Goal: Task Accomplishment & Management: Use online tool/utility

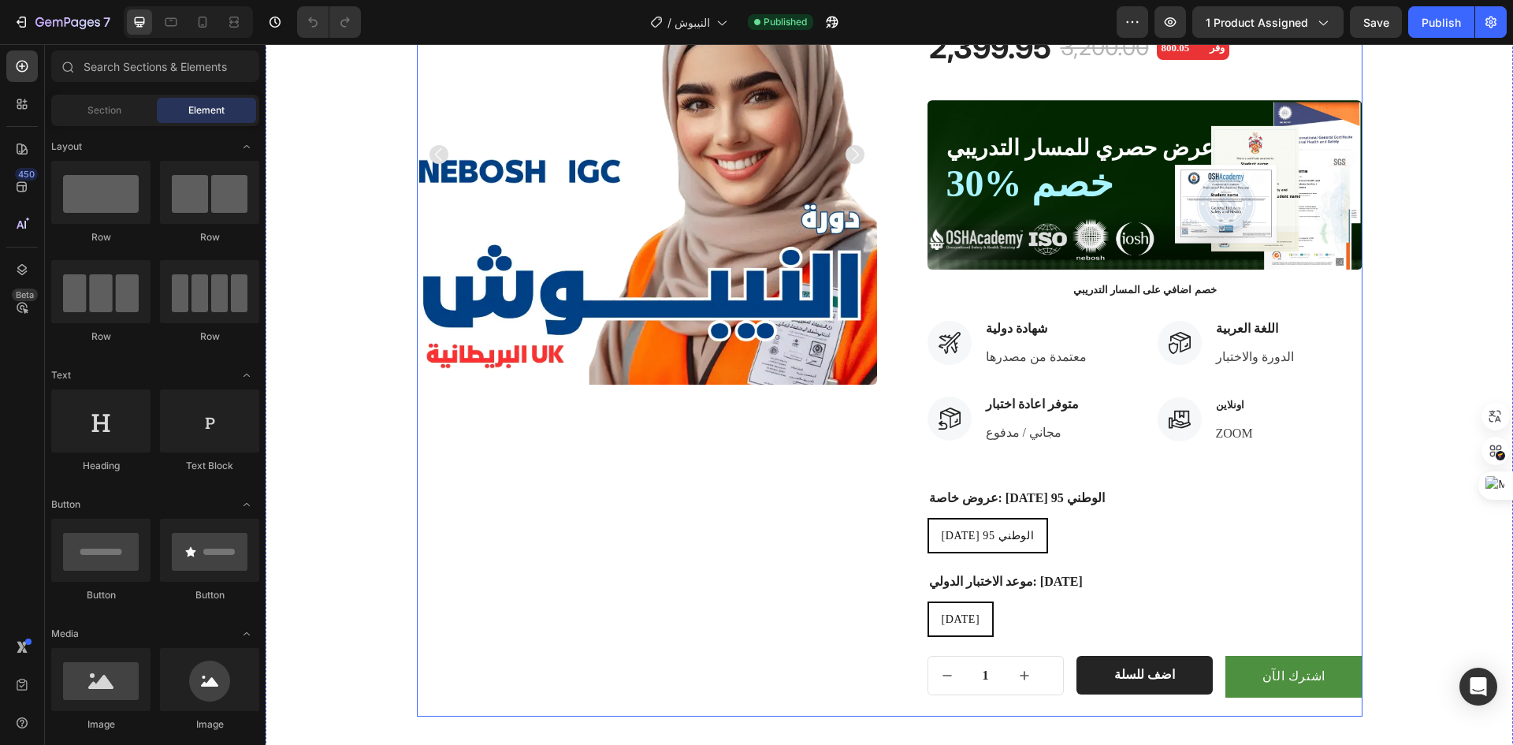
scroll to position [232, 0]
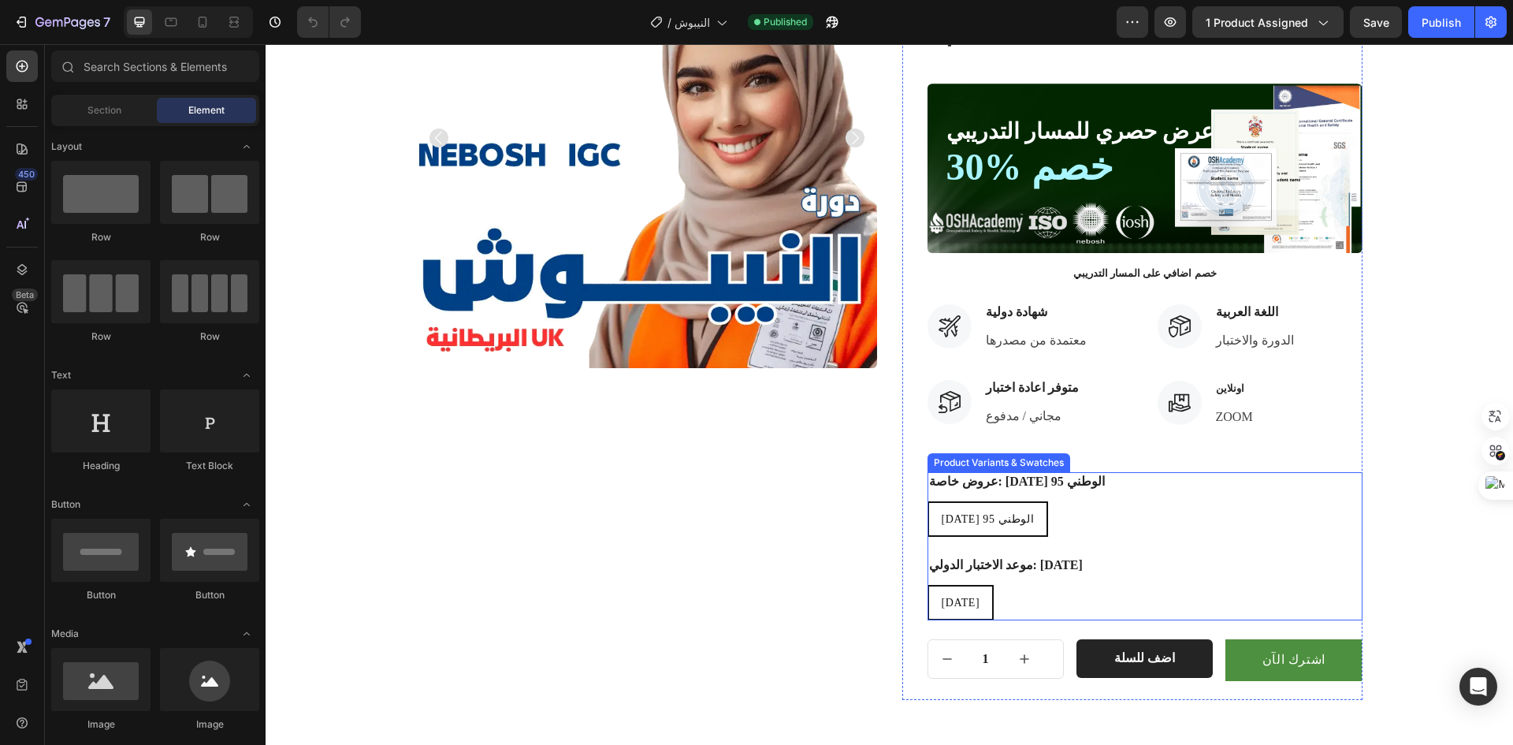
click at [1056, 605] on div "[DATE] مارس [DATE]" at bounding box center [1145, 602] width 435 height 35
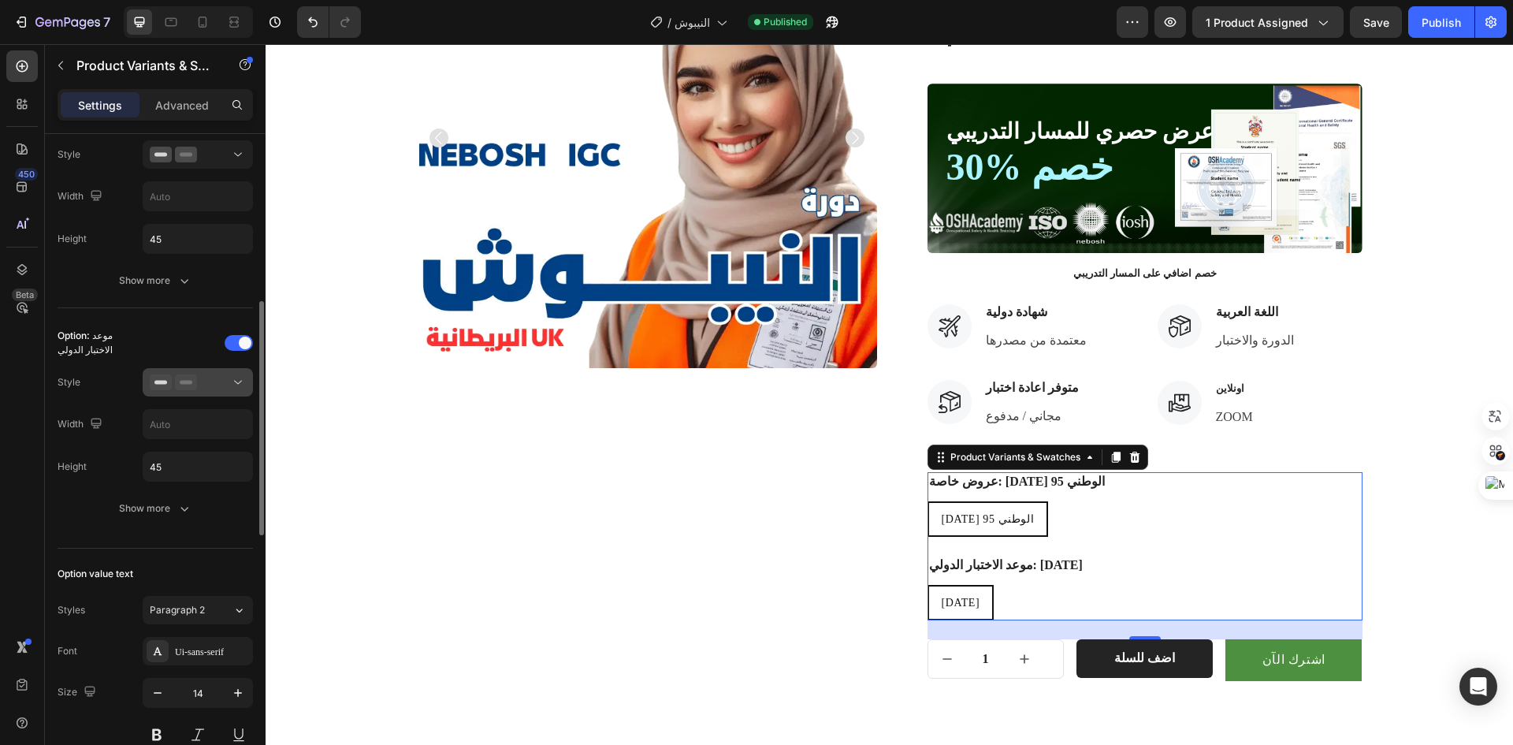
scroll to position [475, 0]
click at [159, 517] on button "Show more" at bounding box center [155, 507] width 195 height 28
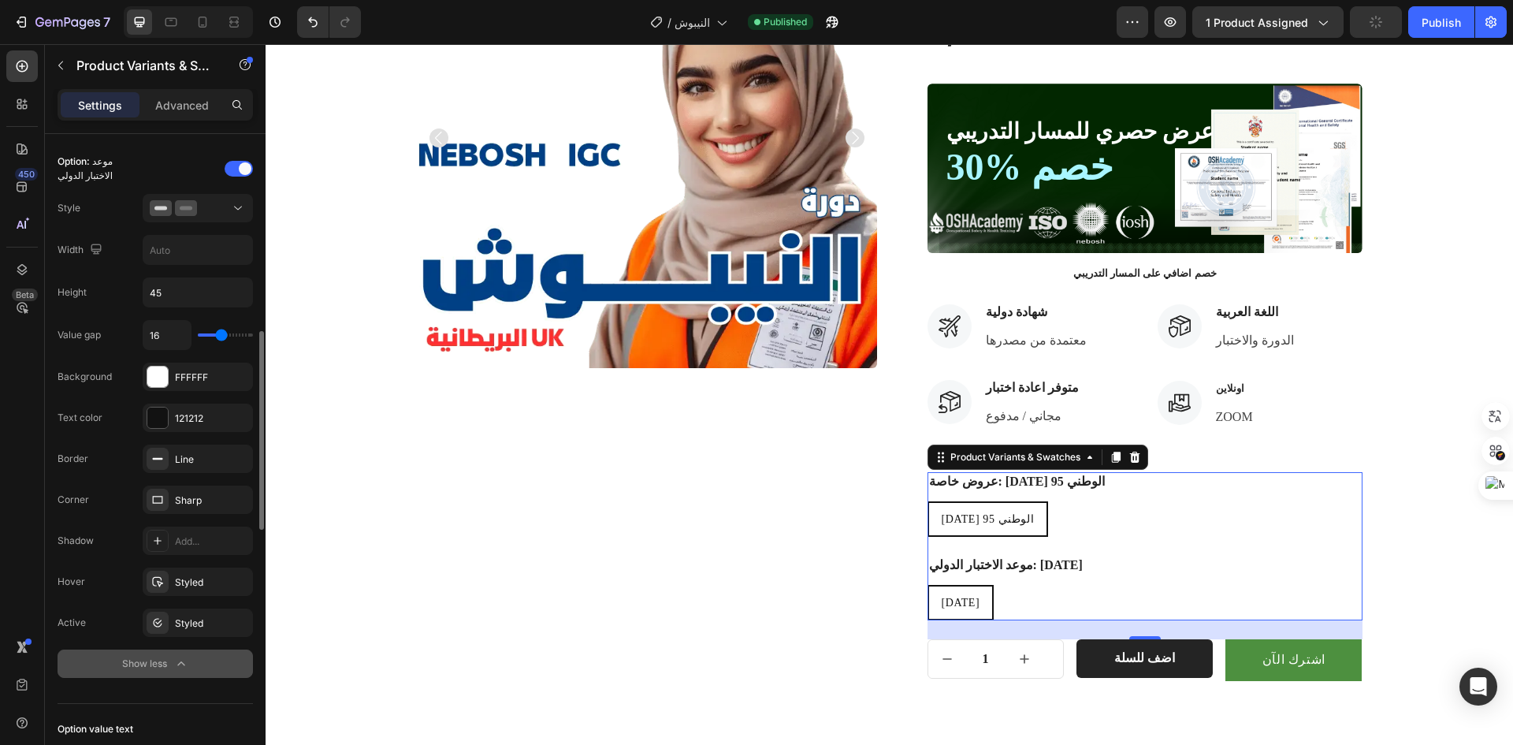
scroll to position [650, 0]
click at [224, 211] on div at bounding box center [198, 207] width 96 height 16
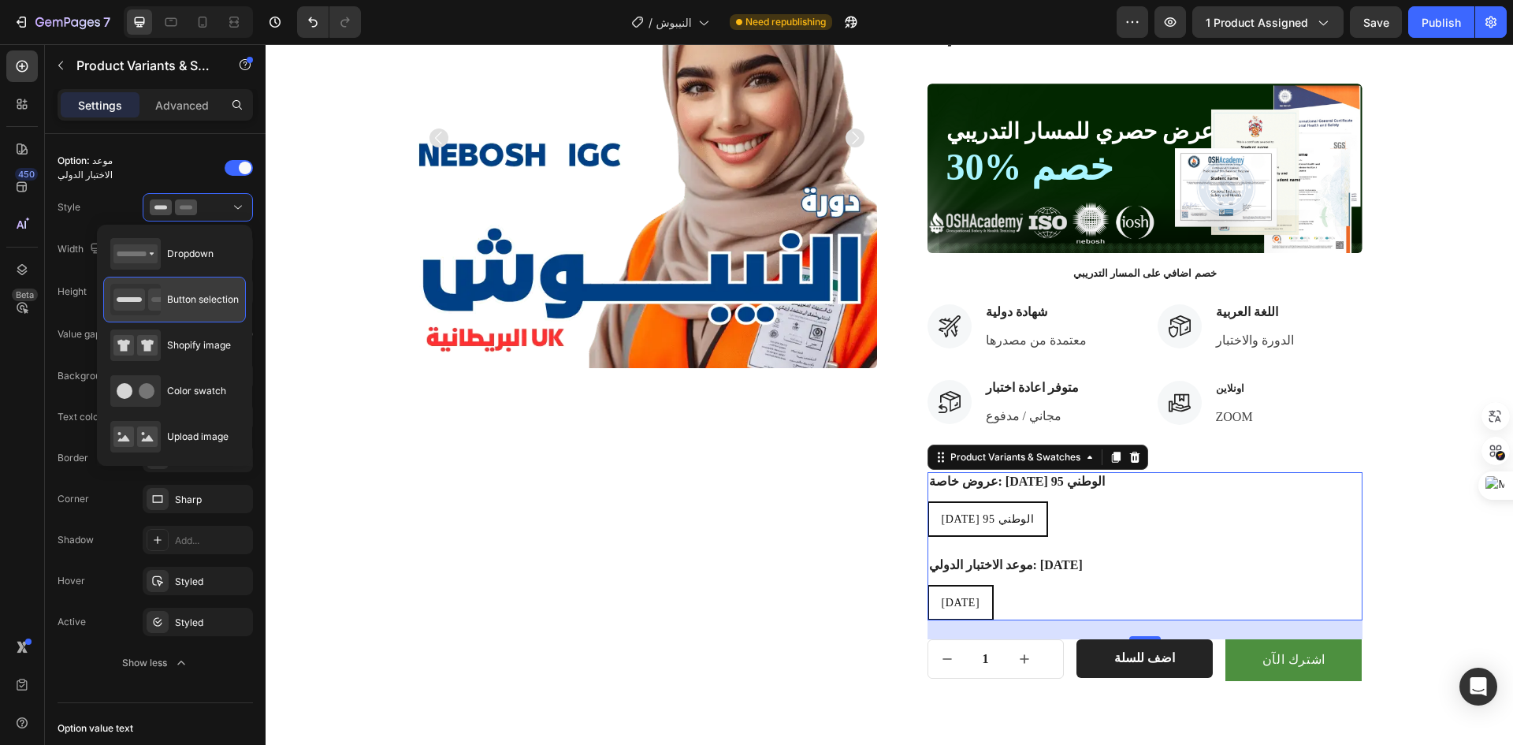
click at [205, 307] on div "Button selection" at bounding box center [174, 300] width 128 height 32
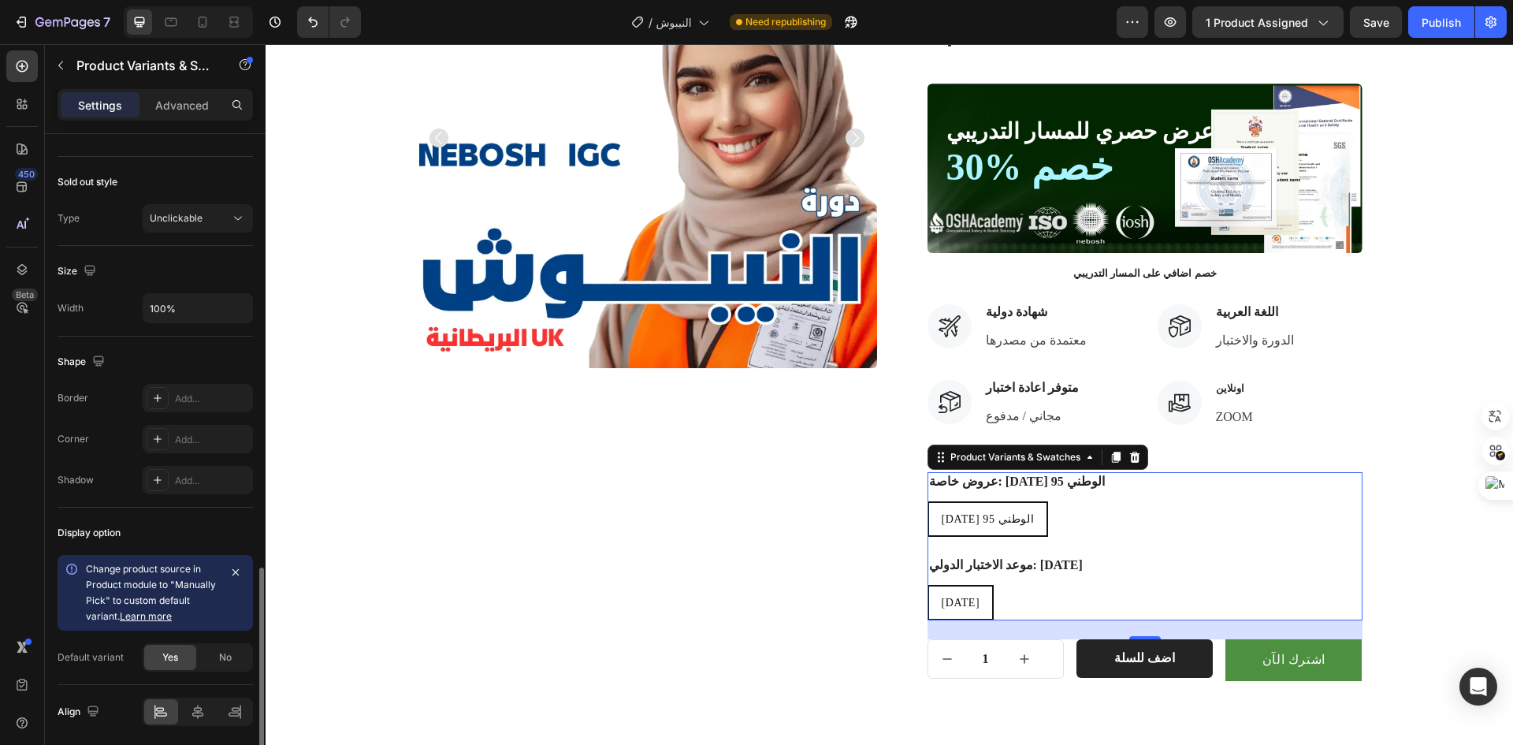
scroll to position [1454, 0]
click at [241, 207] on button "Unclickable" at bounding box center [198, 215] width 110 height 28
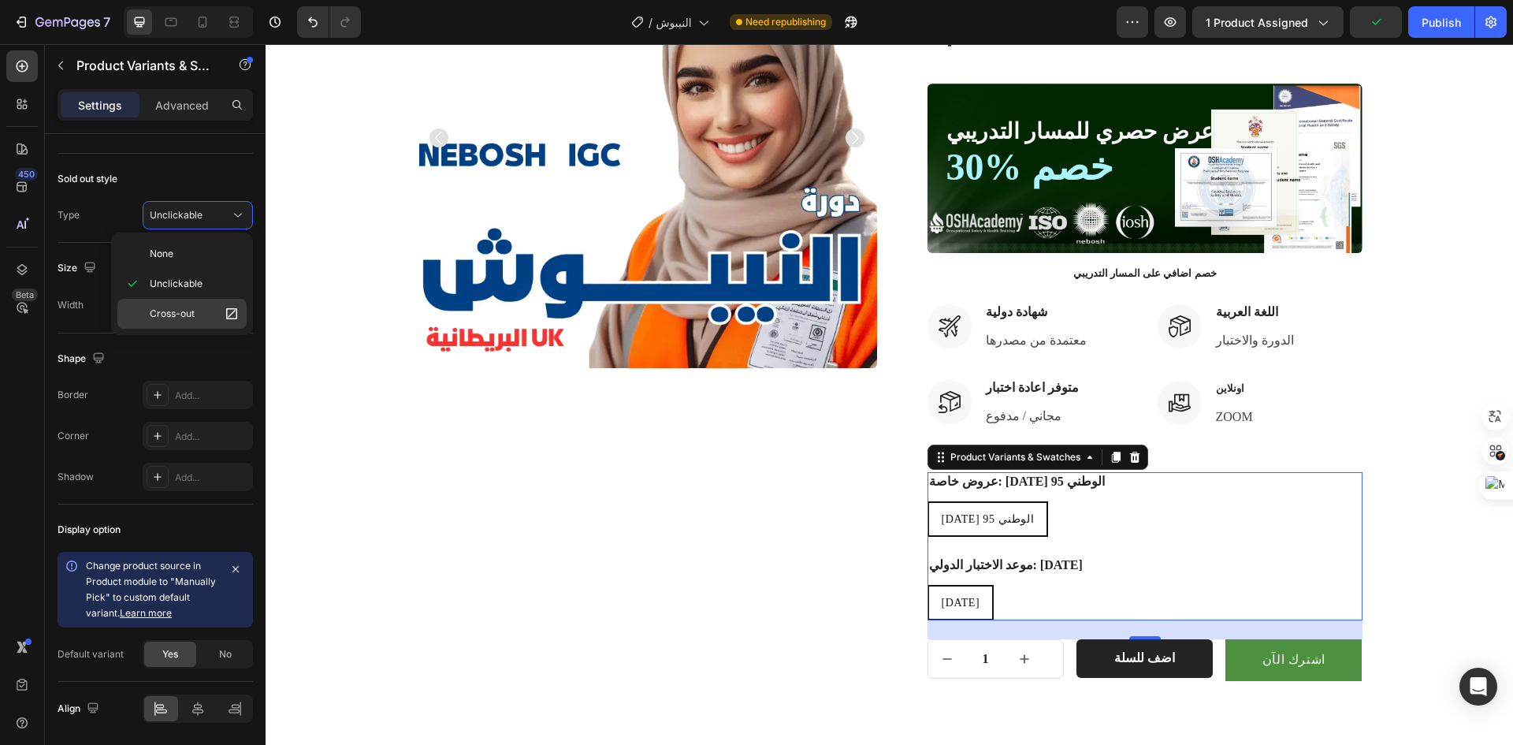
click at [187, 320] on span "Cross-out" at bounding box center [172, 314] width 45 height 14
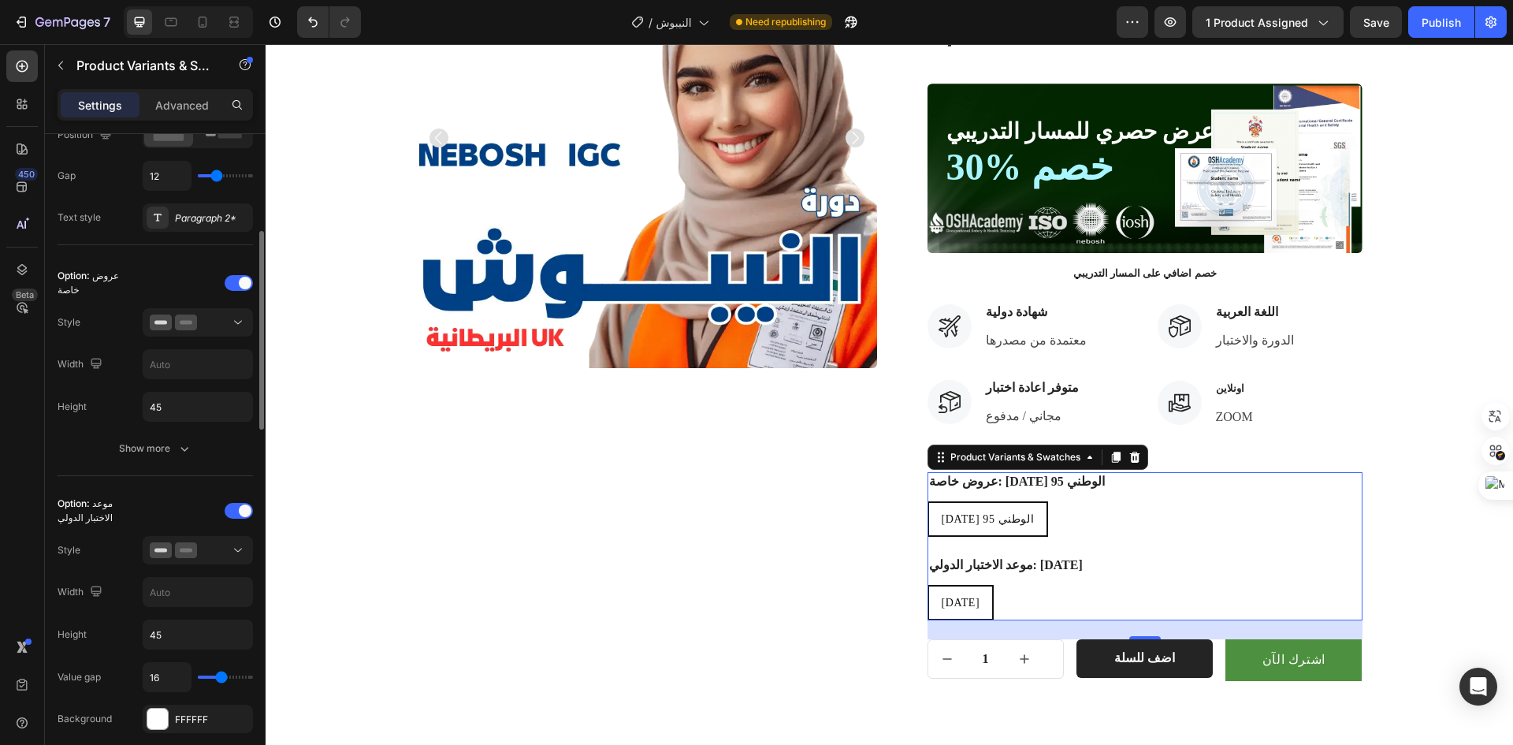
scroll to position [305, 0]
click at [165, 466] on div "Option: عروض خاصة Style Width Height 45 Show more" at bounding box center [155, 368] width 195 height 218
click at [178, 449] on icon "button" at bounding box center [185, 450] width 16 height 16
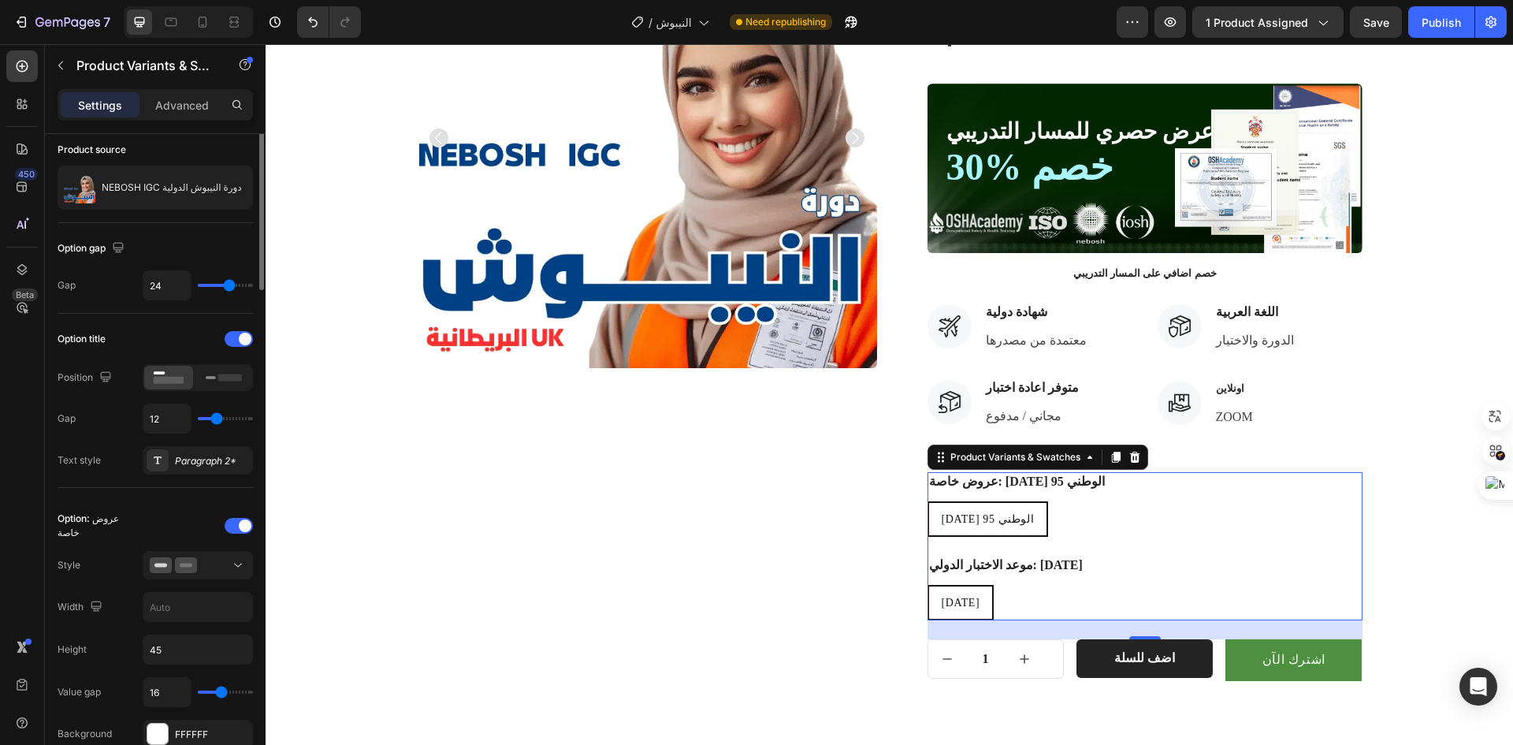
scroll to position [0, 0]
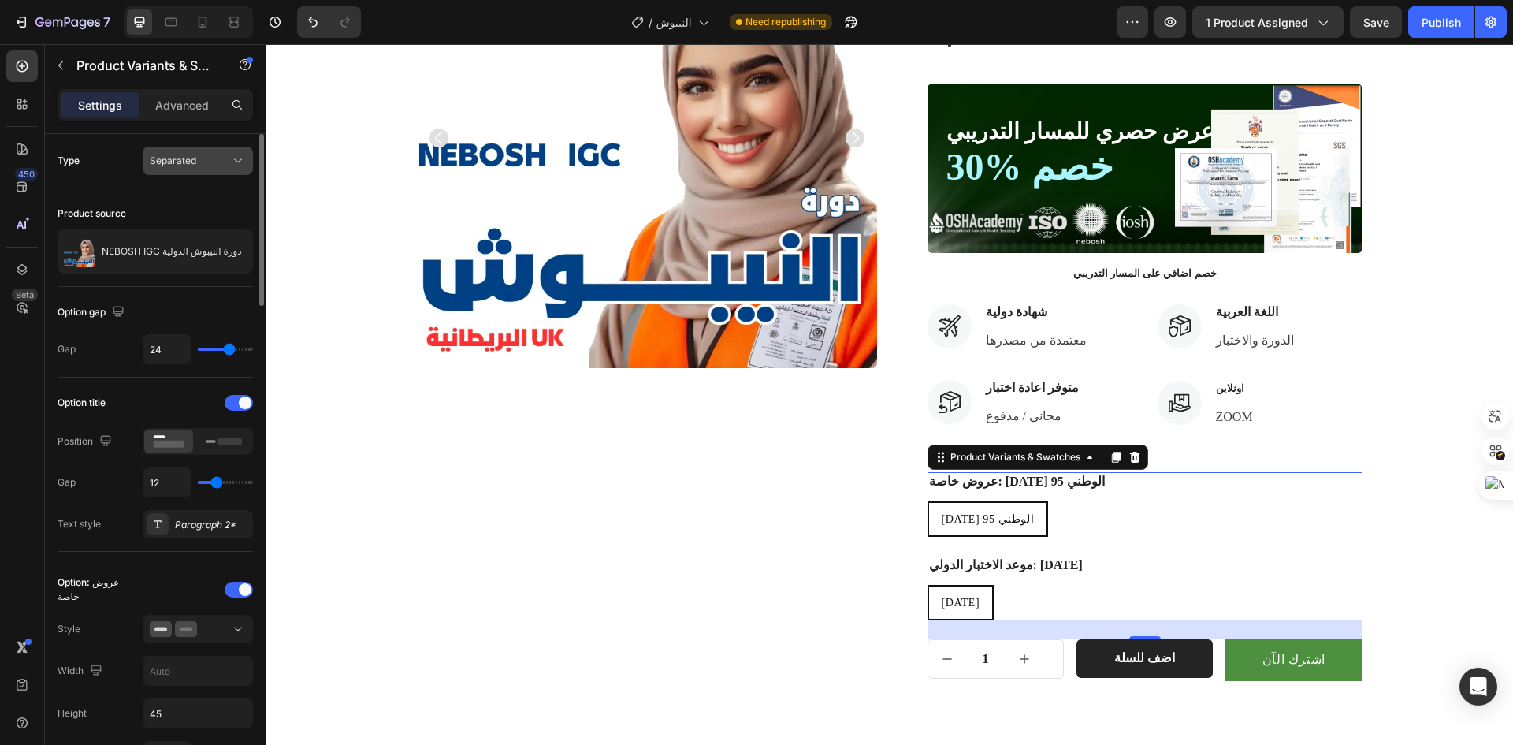
click at [214, 159] on div "Separated" at bounding box center [190, 161] width 80 height 14
click at [177, 222] on span "Combine" at bounding box center [170, 229] width 40 height 14
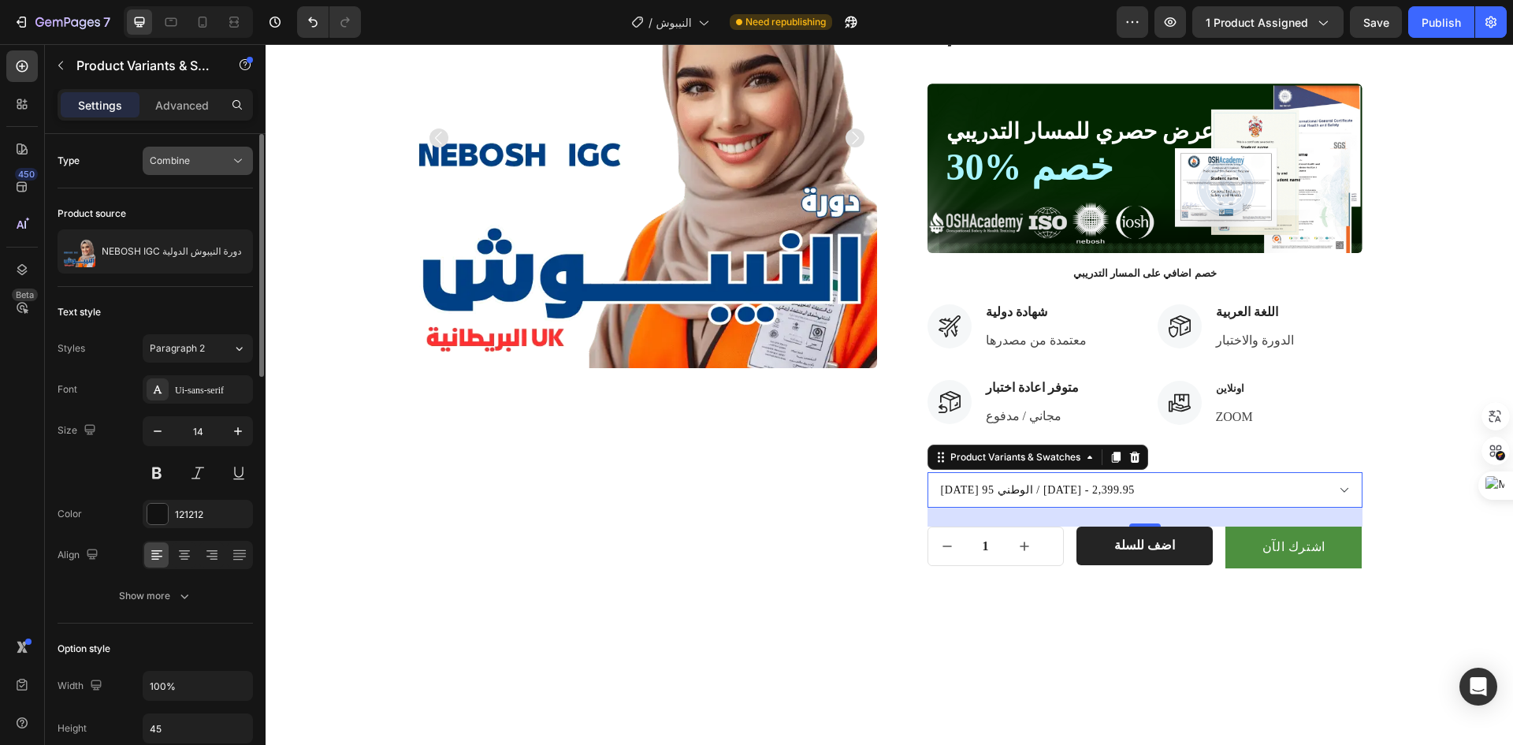
click at [213, 163] on div "Combine" at bounding box center [190, 161] width 80 height 14
click at [192, 193] on span "Separated" at bounding box center [173, 199] width 47 height 14
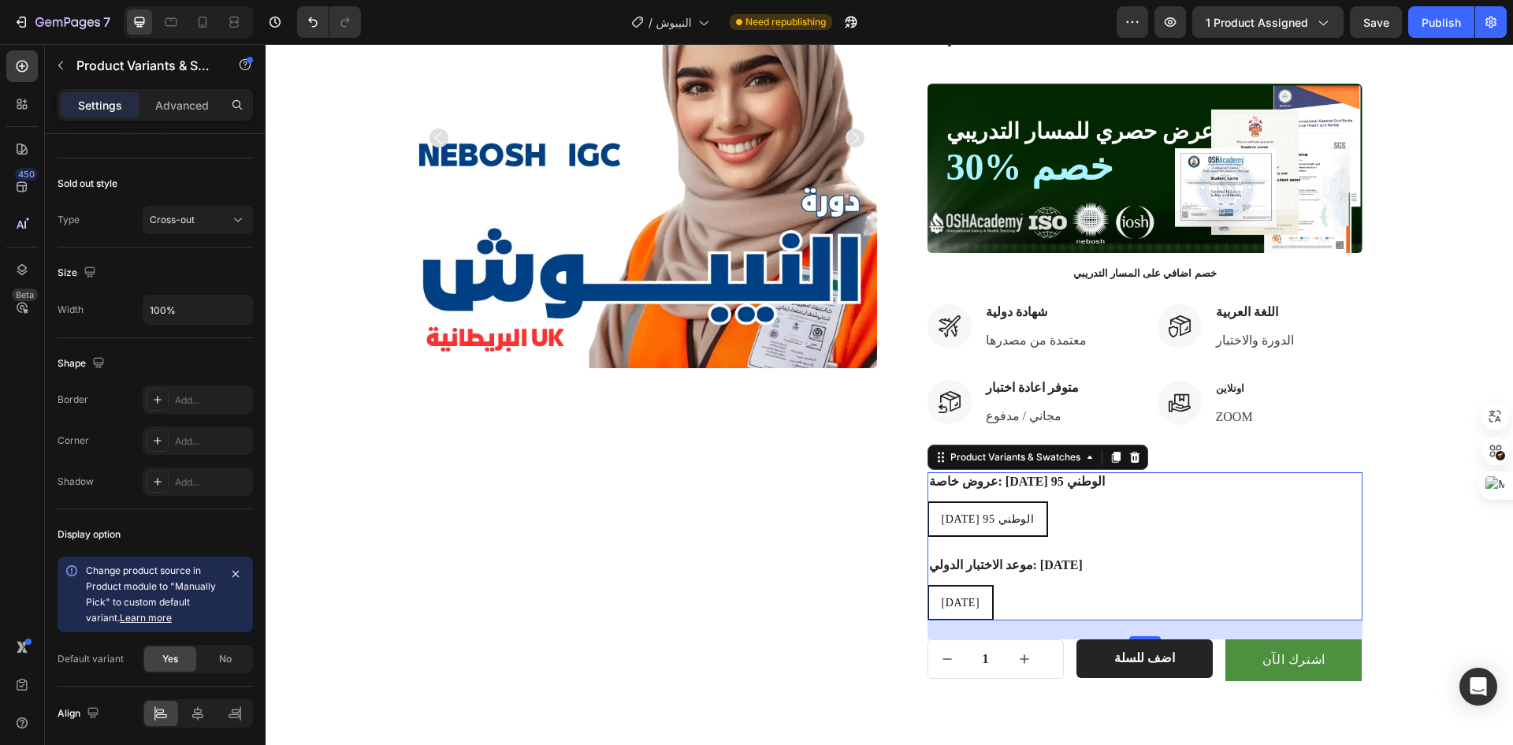
scroll to position [1178, 0]
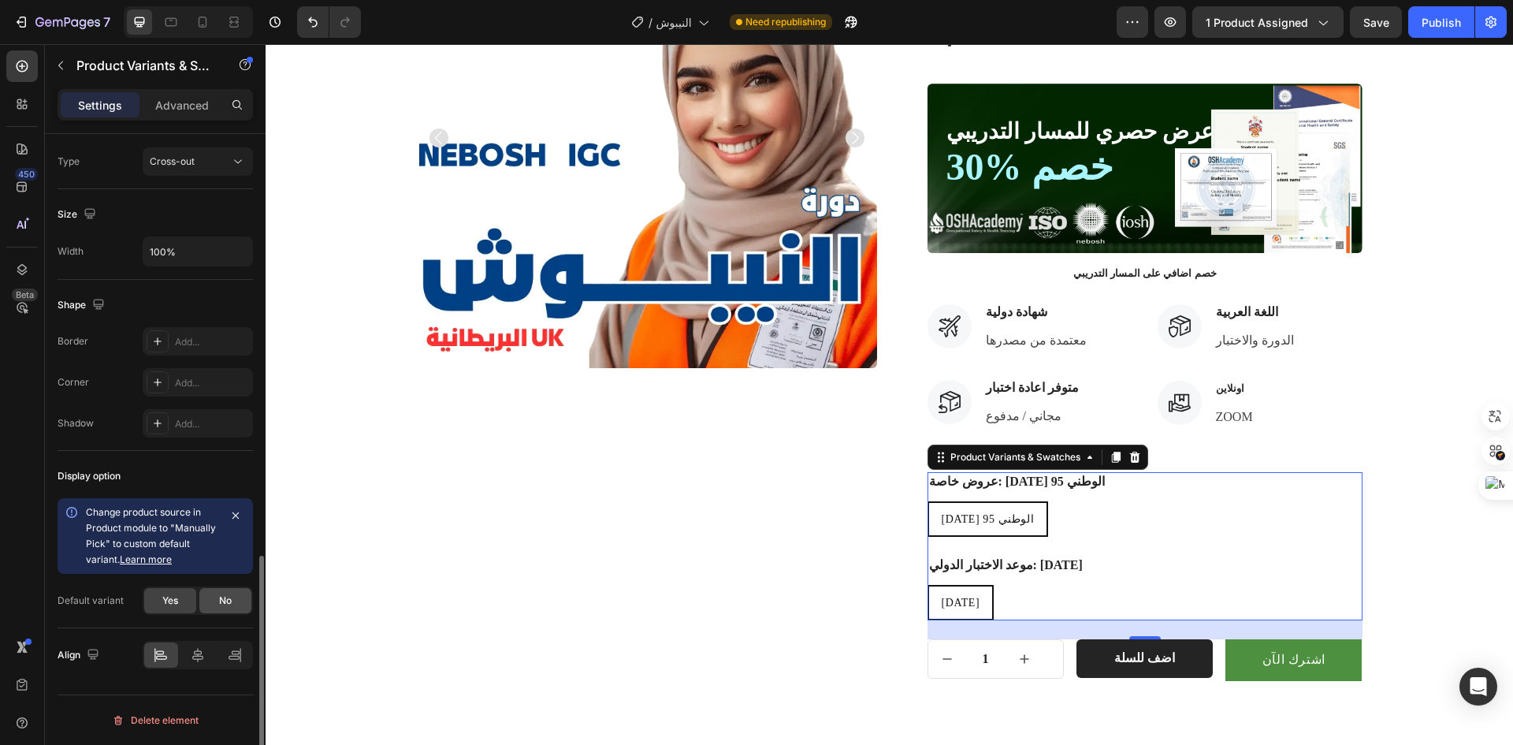
click at [214, 601] on div "No" at bounding box center [225, 600] width 52 height 25
radio input "false"
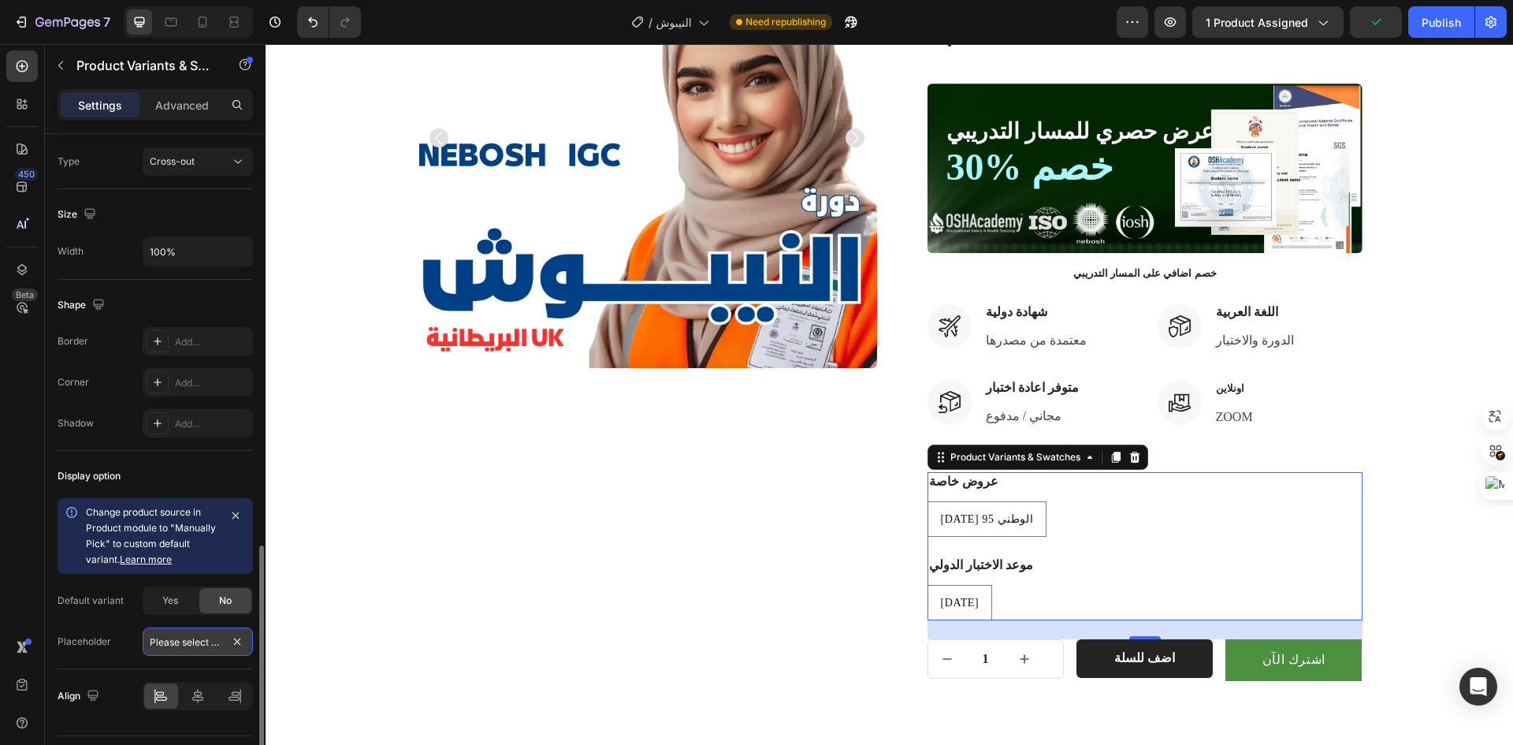
click at [168, 656] on input "Please select an option" at bounding box center [198, 641] width 110 height 28
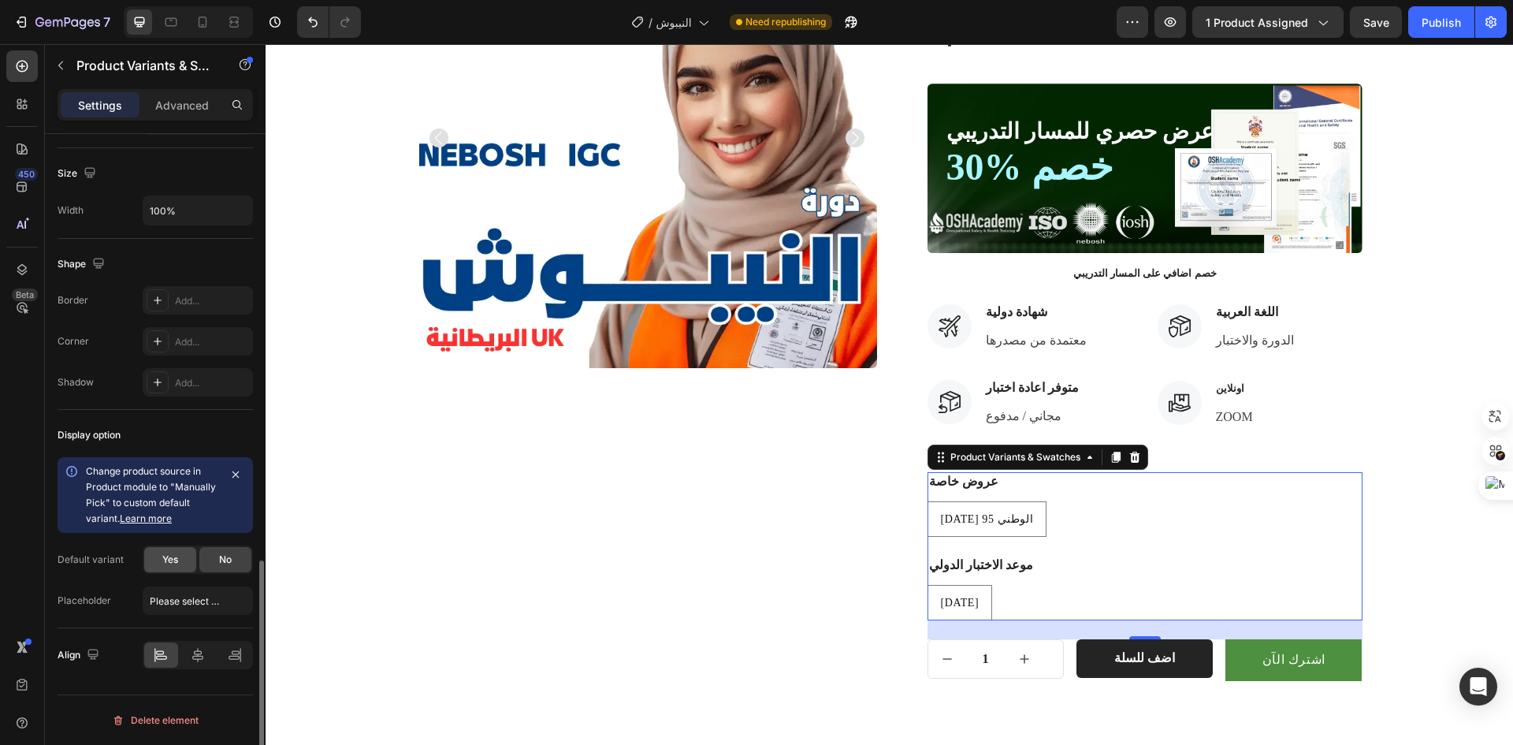
click at [178, 567] on span "Yes" at bounding box center [170, 560] width 16 height 14
radio input "true"
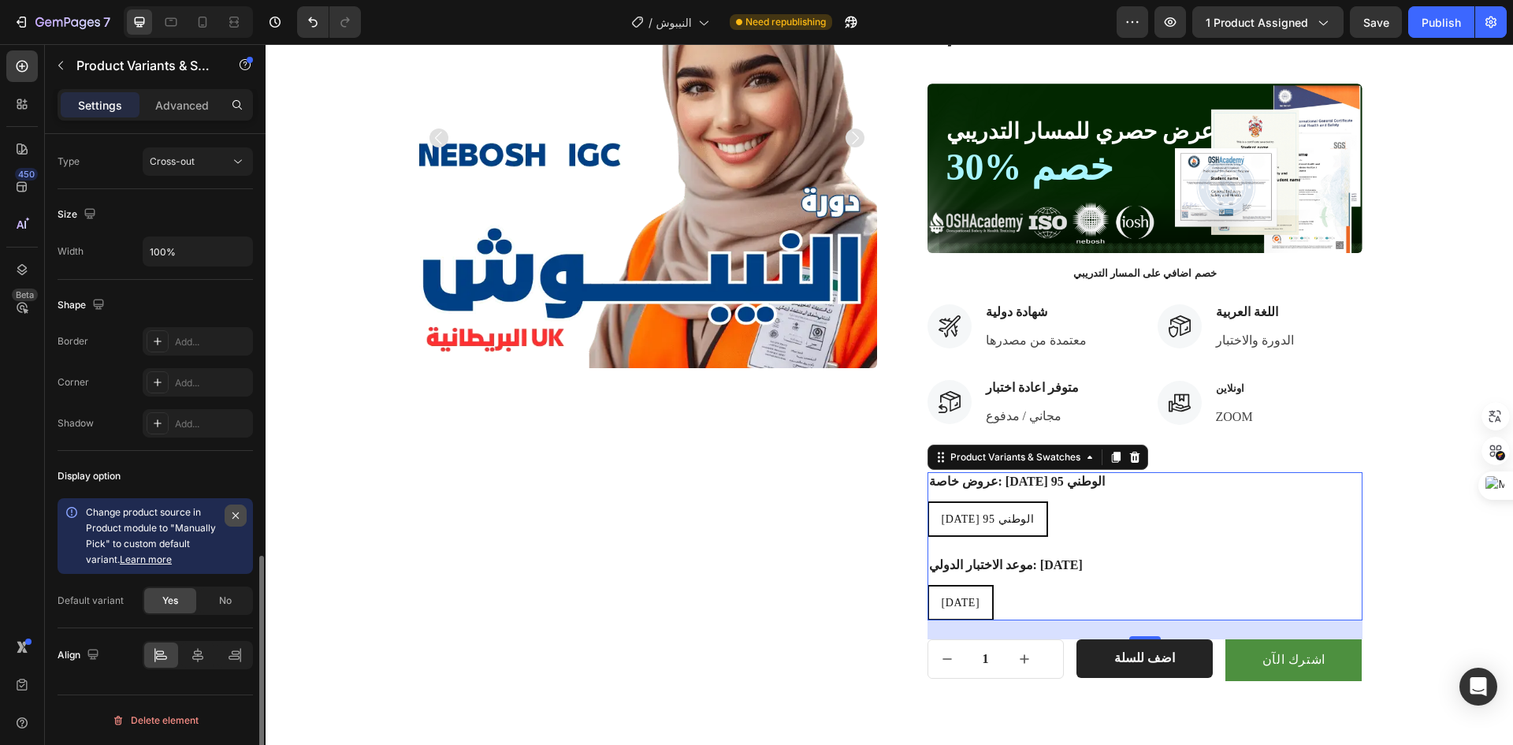
click at [240, 510] on icon "button" at bounding box center [235, 515] width 13 height 13
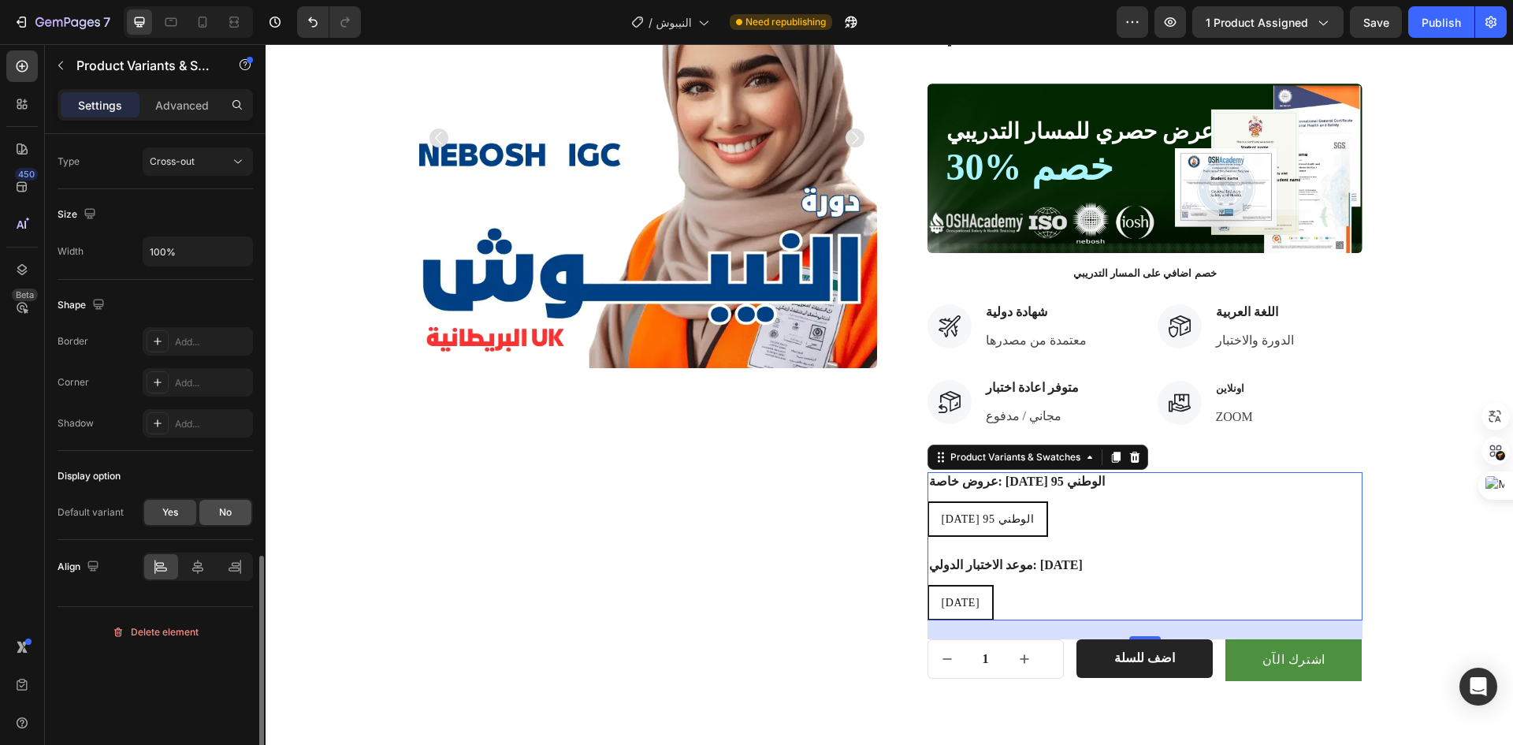
click at [224, 519] on span "No" at bounding box center [225, 512] width 13 height 14
radio input "false"
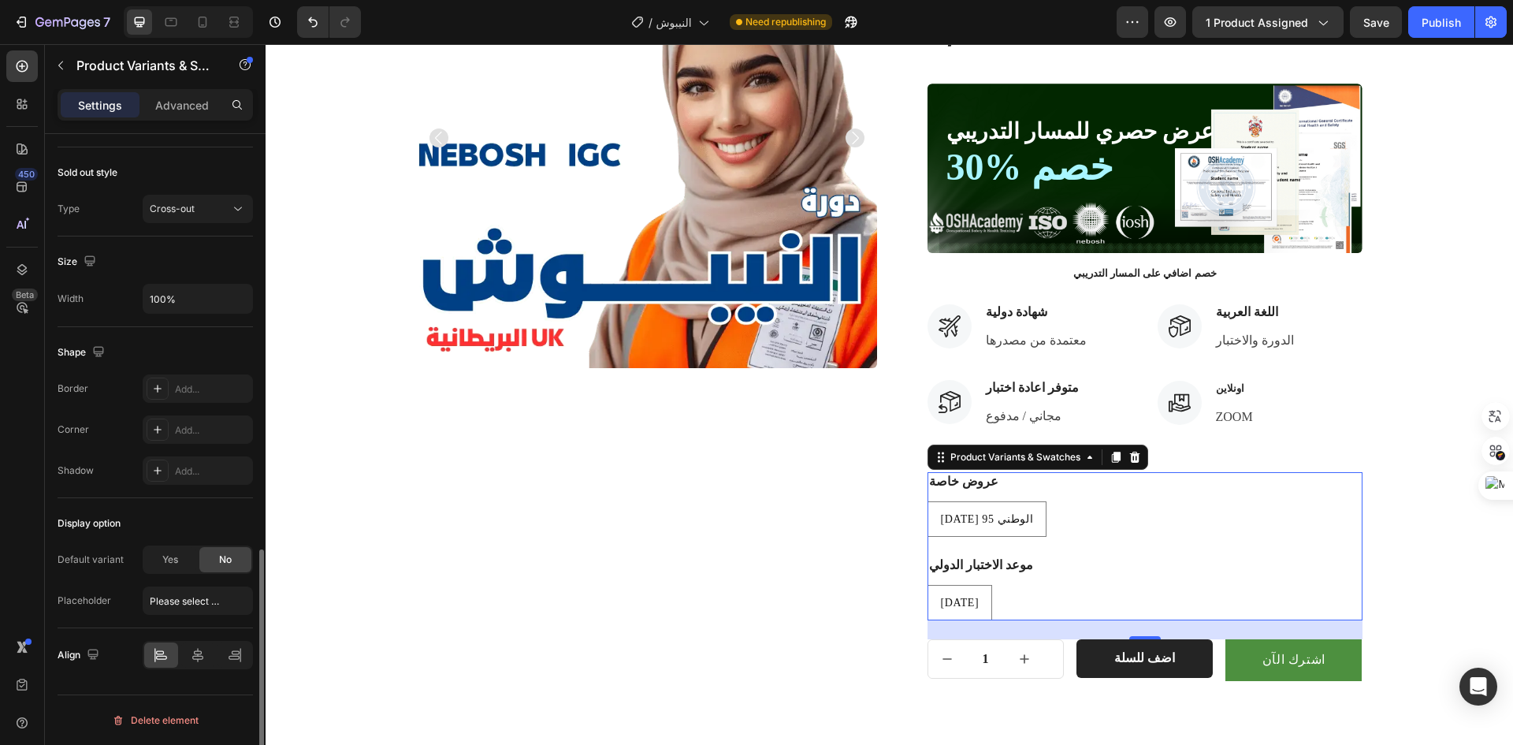
scroll to position [1130, 0]
click at [187, 609] on input "Please select an option" at bounding box center [198, 600] width 110 height 28
click at [210, 601] on input "text" at bounding box center [198, 600] width 110 height 28
click at [173, 558] on span "Yes" at bounding box center [170, 560] width 16 height 14
radio input "true"
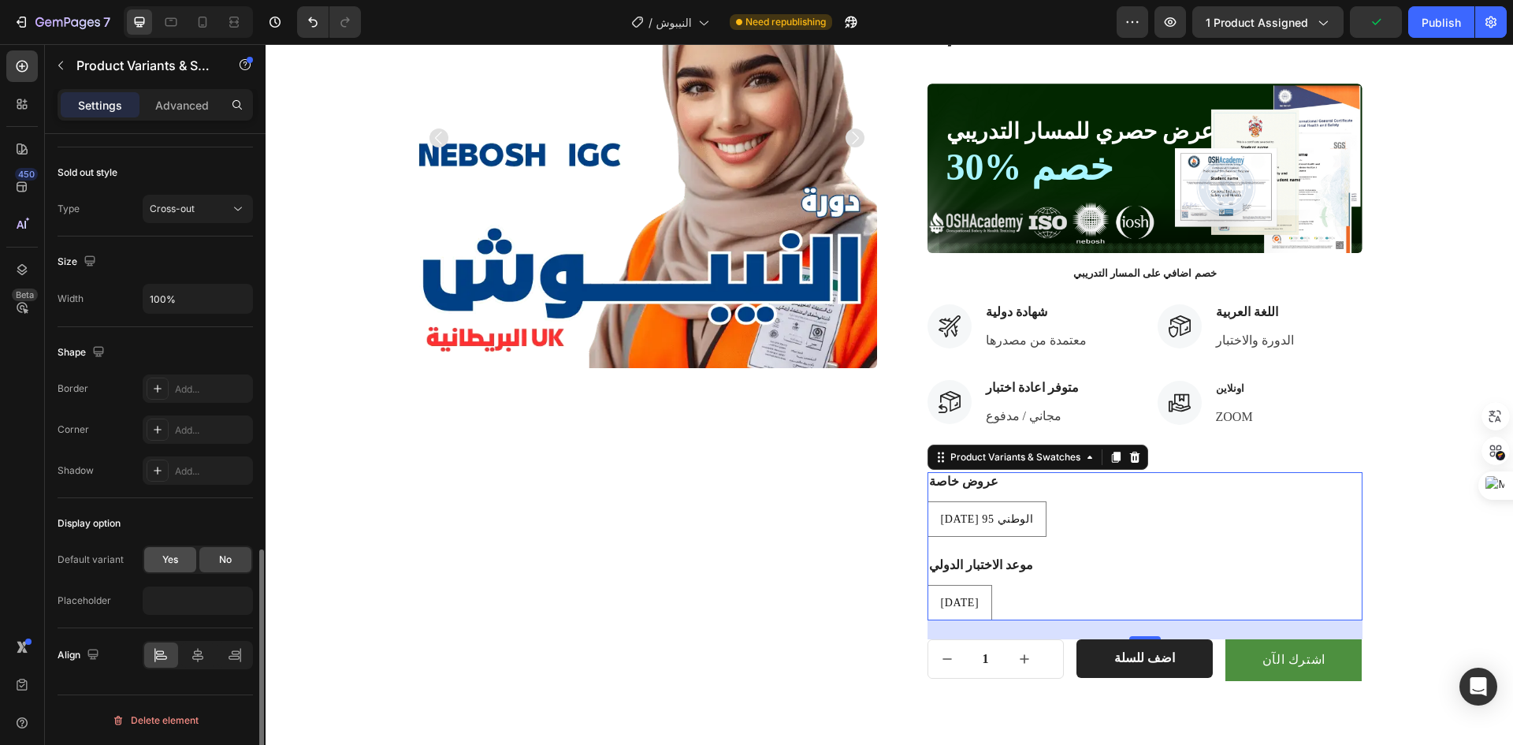
radio input "true"
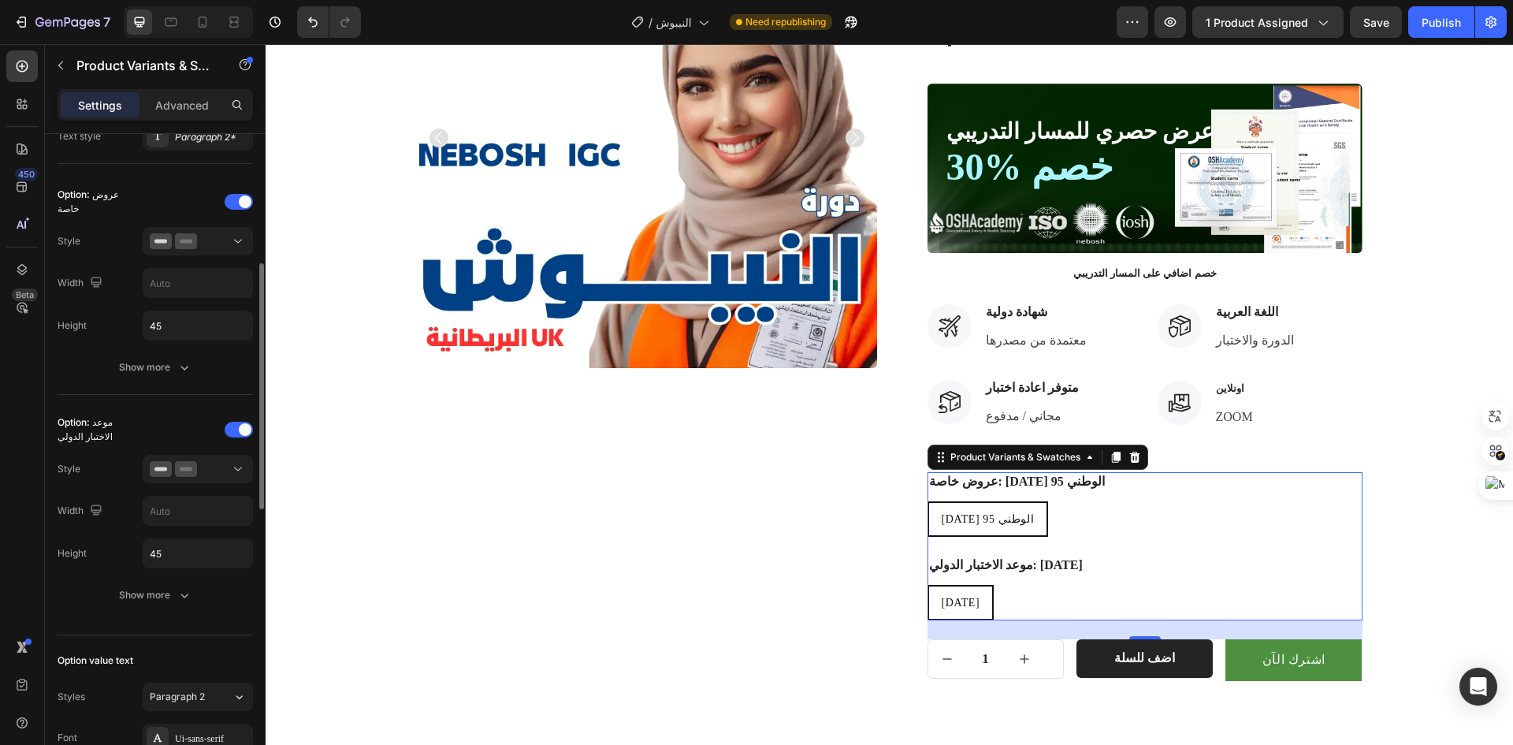
scroll to position [360, 0]
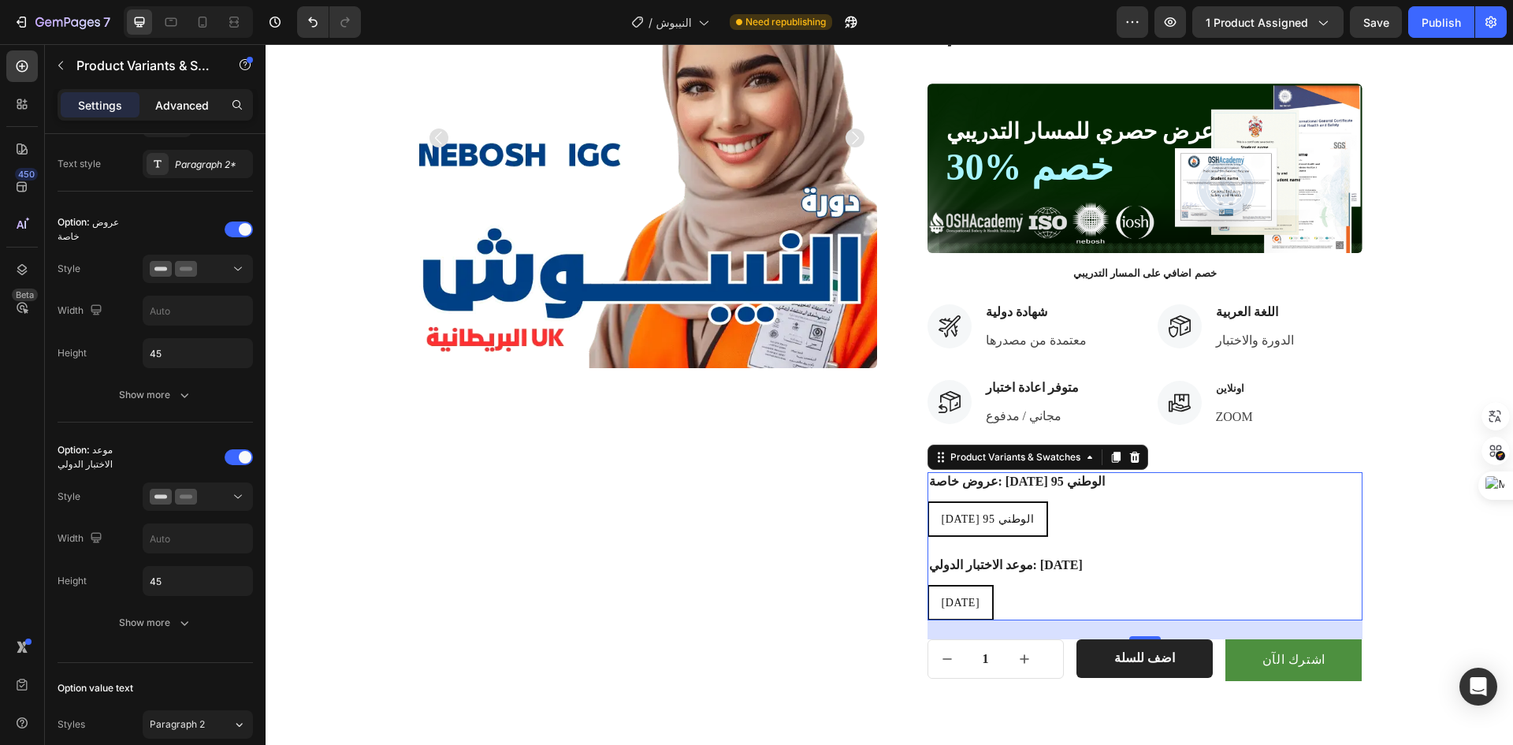
click at [200, 95] on div "Advanced" at bounding box center [182, 104] width 79 height 25
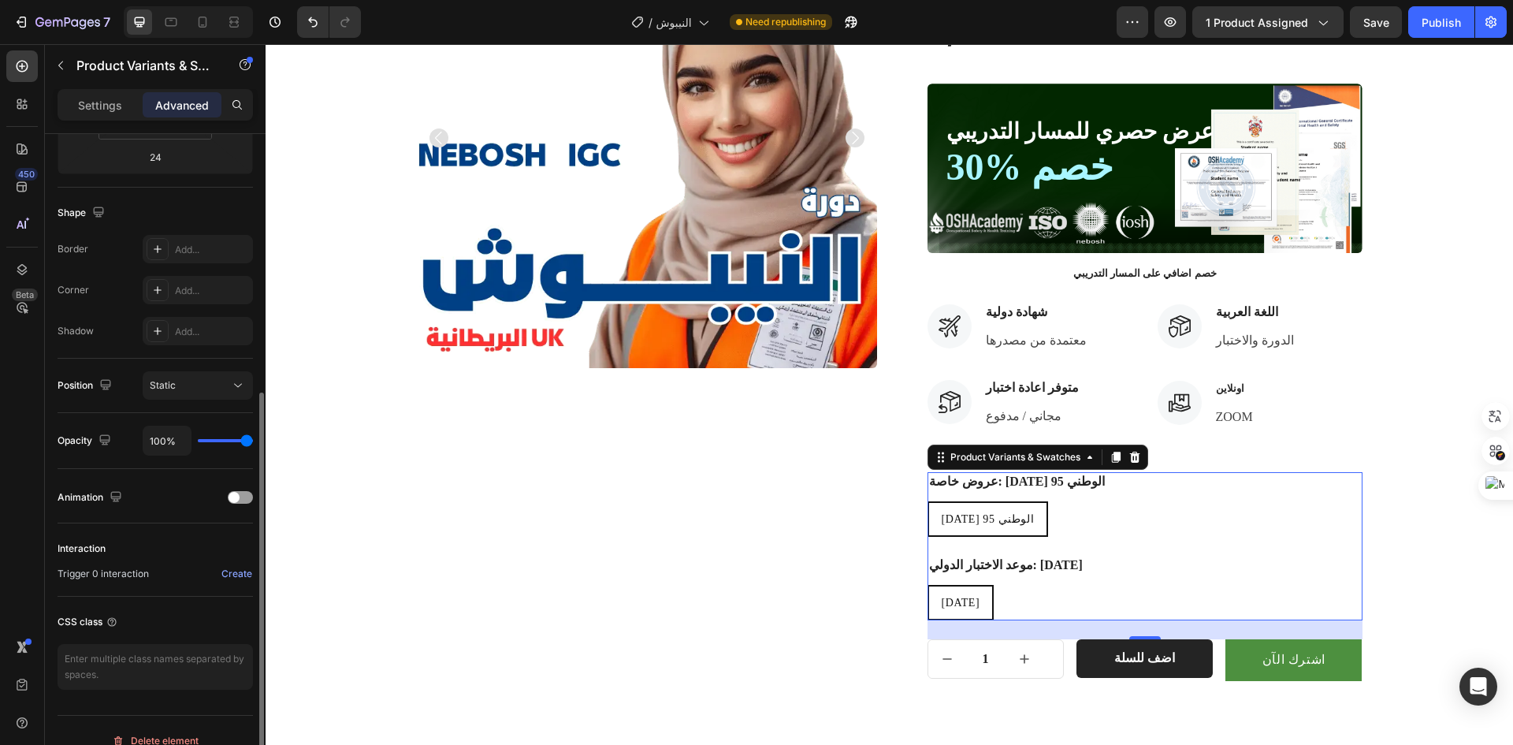
scroll to position [372, 0]
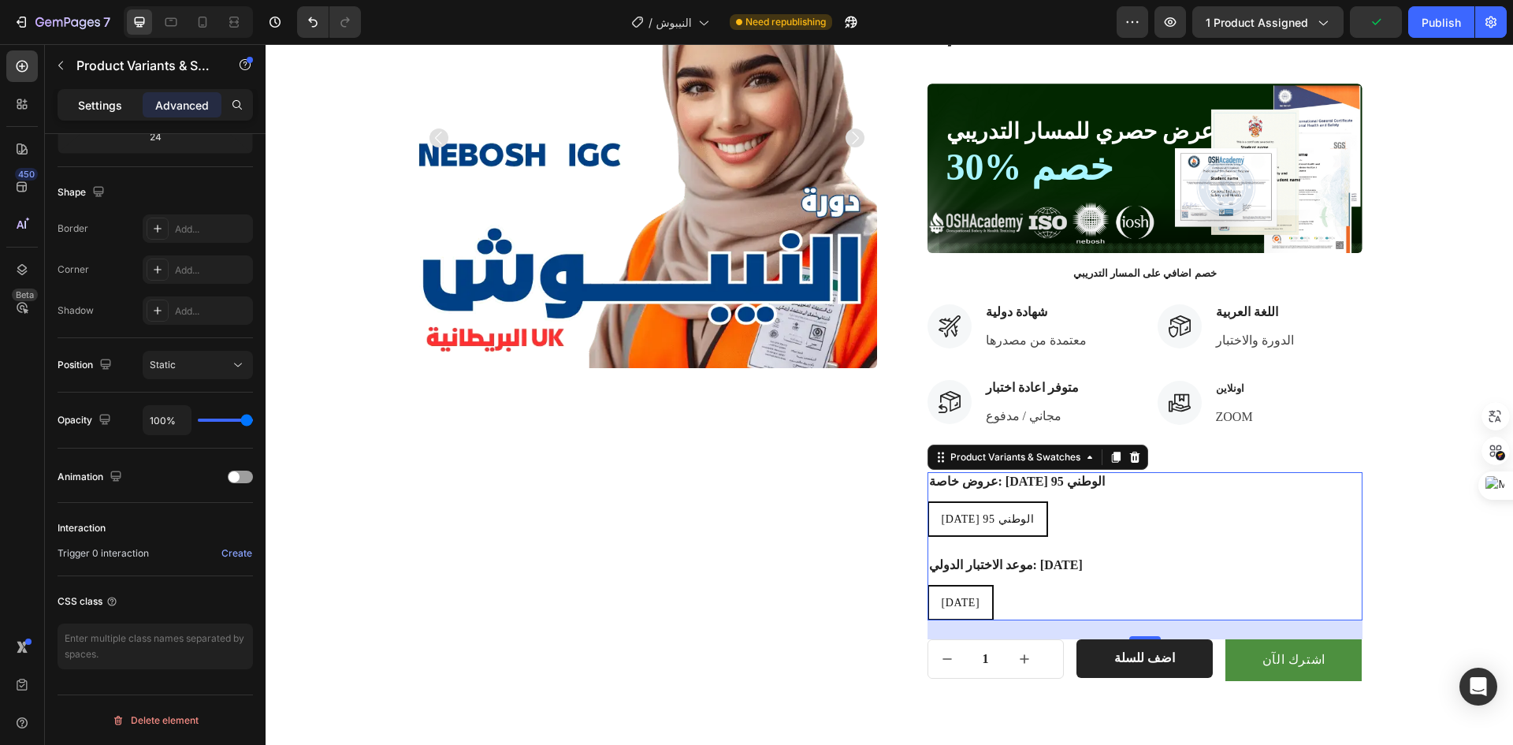
click at [114, 112] on p "Settings" at bounding box center [100, 105] width 44 height 17
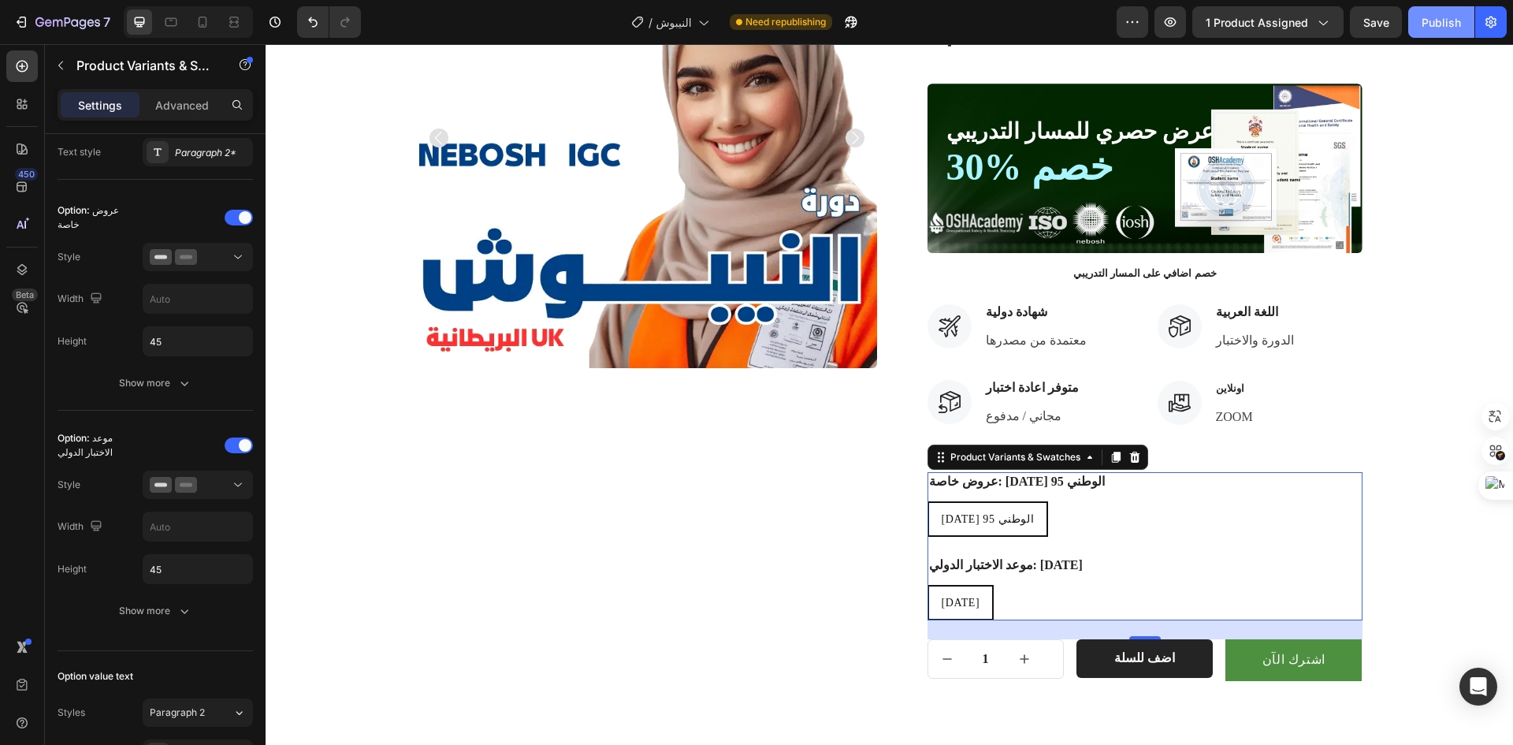
click at [1444, 15] on div "Publish" at bounding box center [1441, 22] width 39 height 17
